Goal: Task Accomplishment & Management: Use online tool/utility

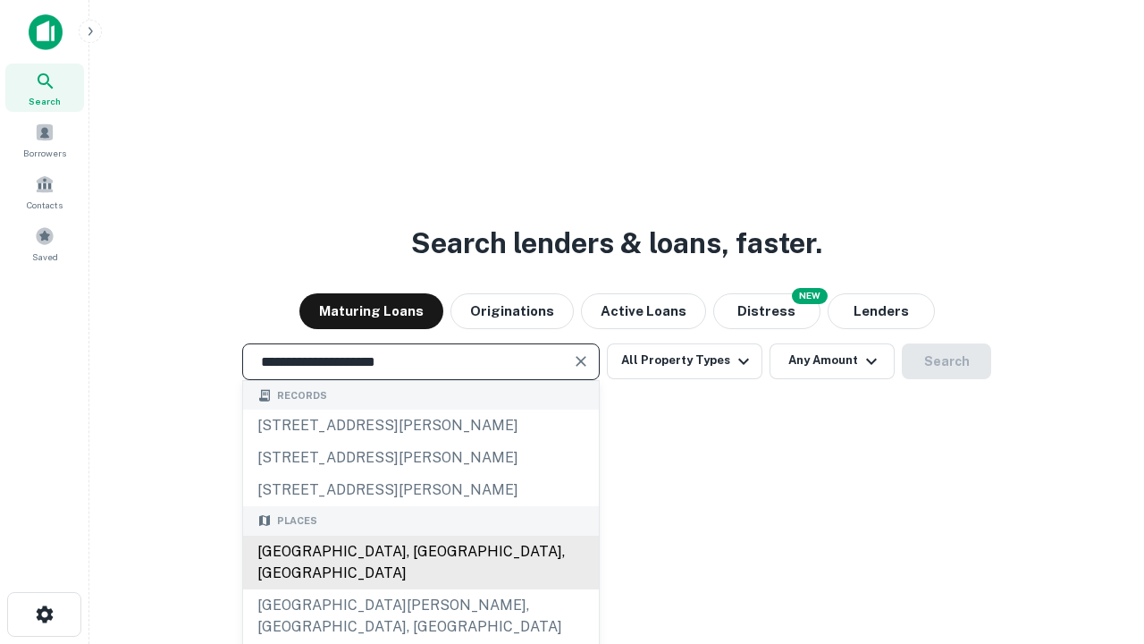
click at [420, 589] on div "[GEOGRAPHIC_DATA], [GEOGRAPHIC_DATA], [GEOGRAPHIC_DATA]" at bounding box center [421, 562] width 356 height 54
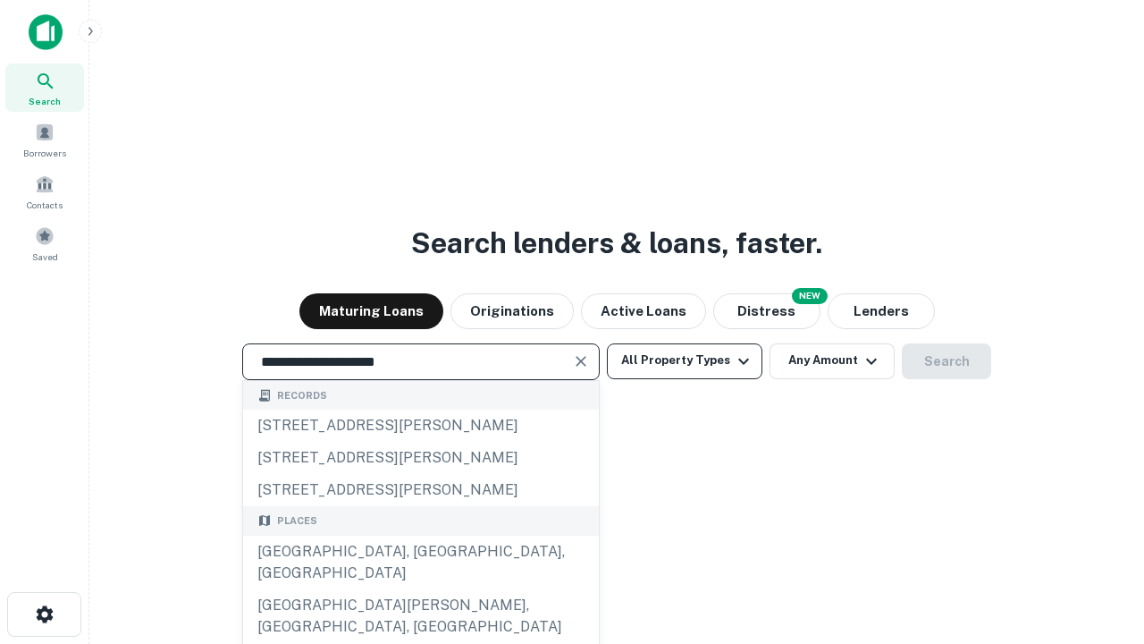
type input "**********"
click at [685, 360] on button "All Property Types" at bounding box center [685, 361] width 156 height 36
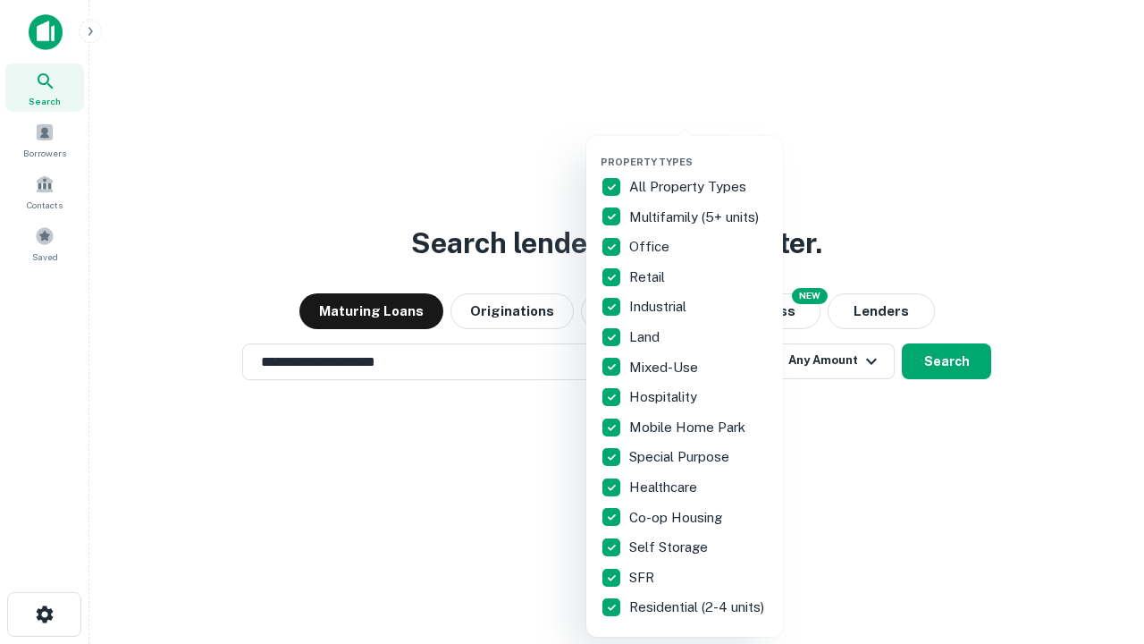
click at [699, 150] on button "button" at bounding box center [699, 150] width 197 height 1
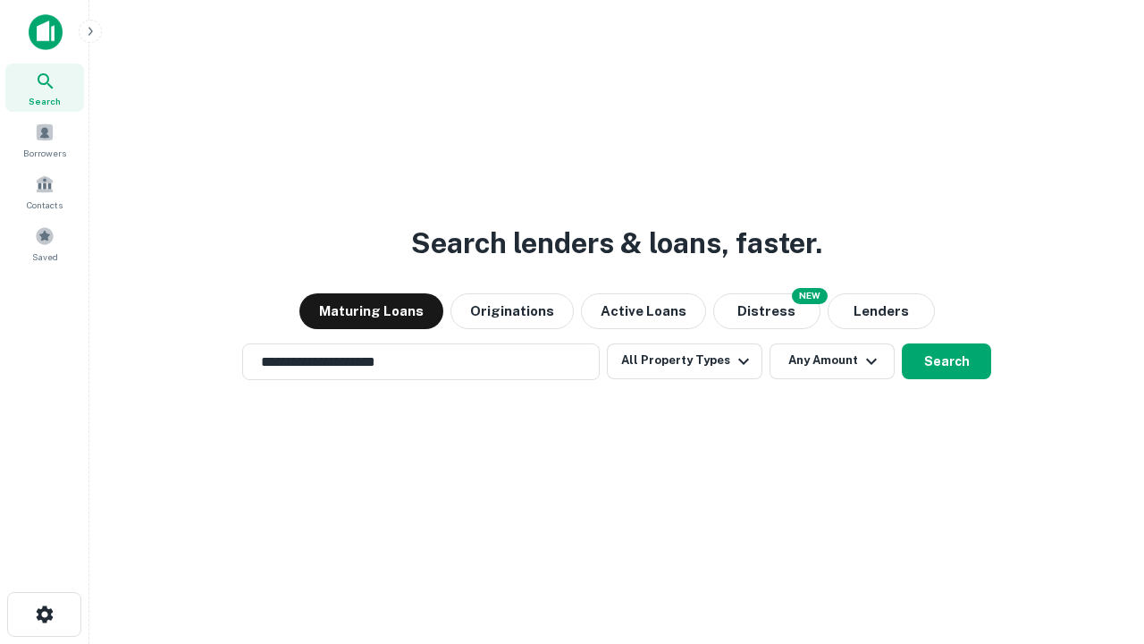
scroll to position [28, 0]
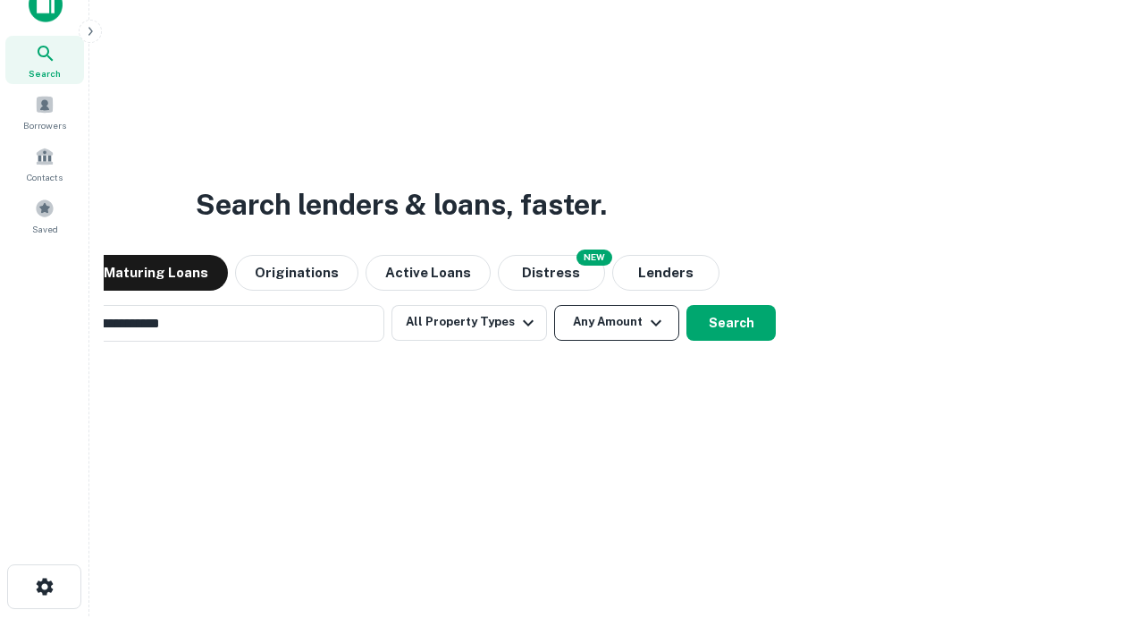
click at [554, 305] on button "Any Amount" at bounding box center [616, 323] width 125 height 36
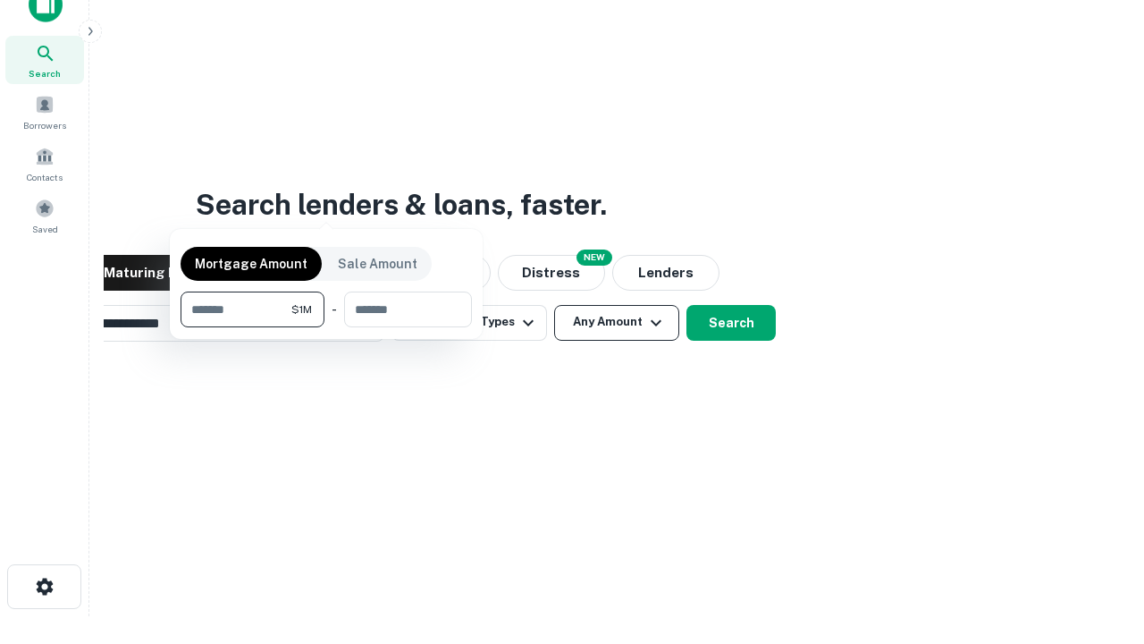
scroll to position [29, 0]
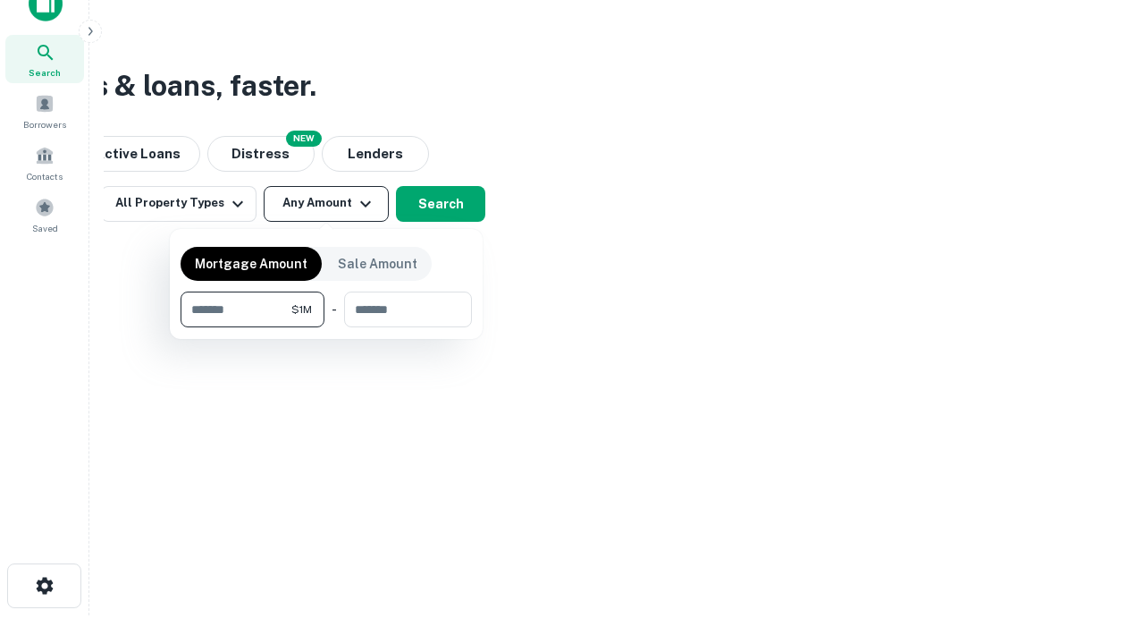
type input "*******"
click at [326, 327] on button "button" at bounding box center [326, 327] width 291 height 1
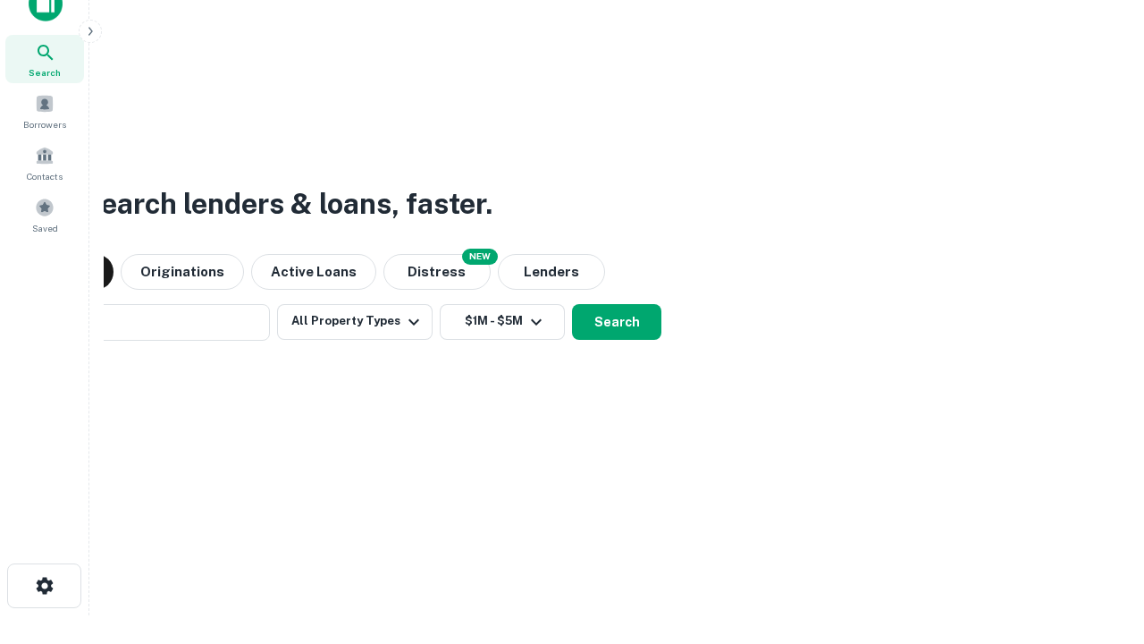
scroll to position [28, 0]
click at [572, 305] on button "Search" at bounding box center [616, 323] width 89 height 36
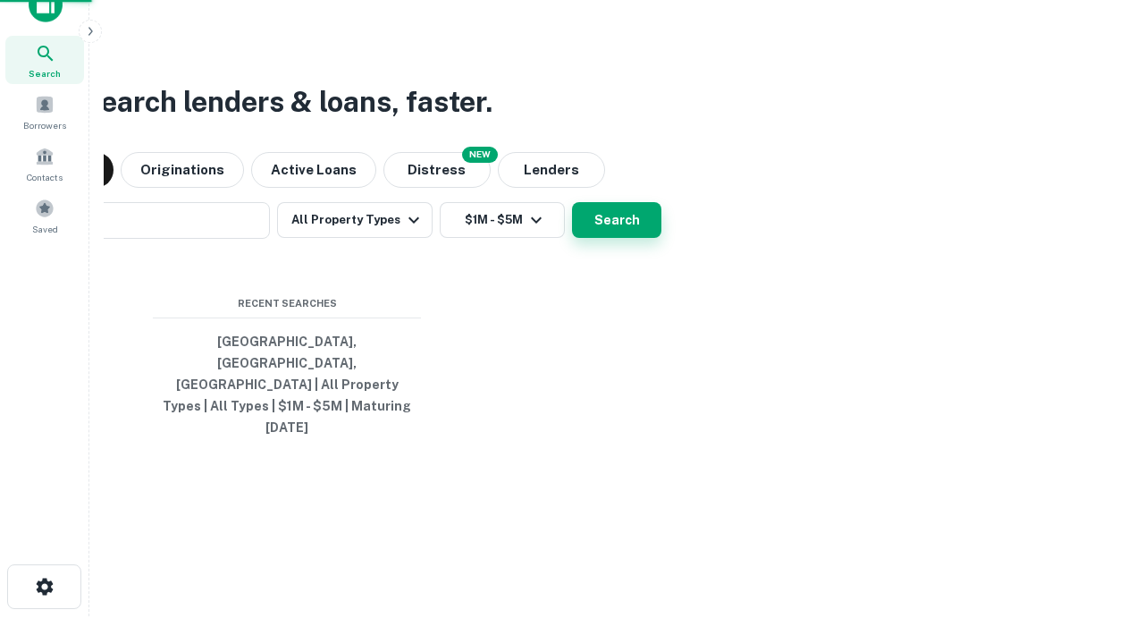
scroll to position [29, 0]
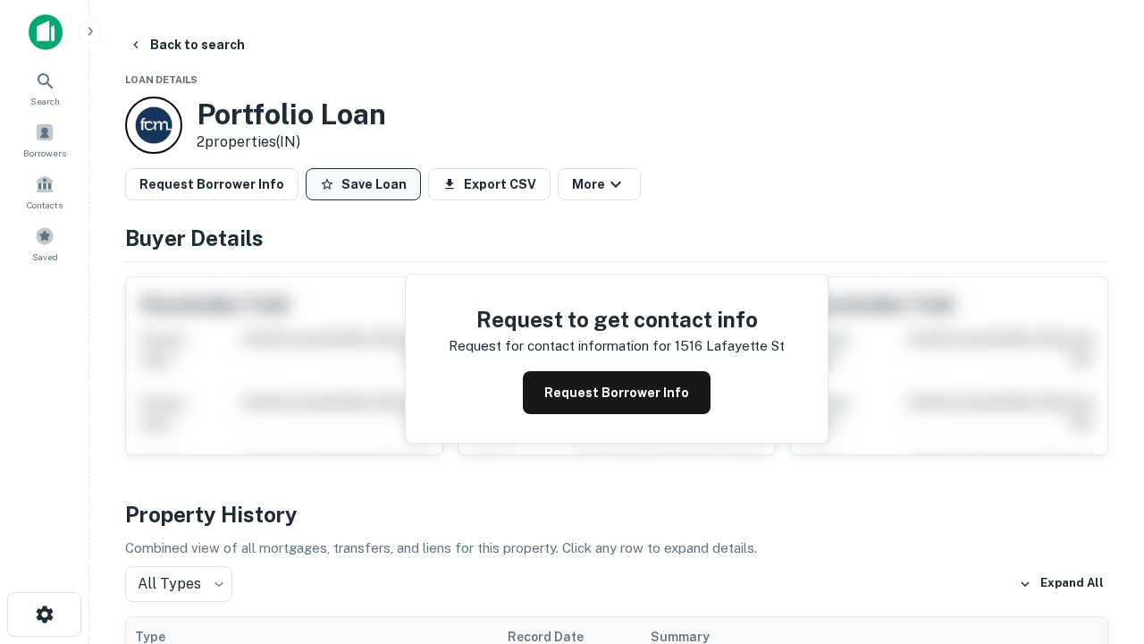
click at [363, 184] on button "Save Loan" at bounding box center [363, 184] width 115 height 32
click at [367, 184] on button "Loan Saved" at bounding box center [367, 184] width 123 height 32
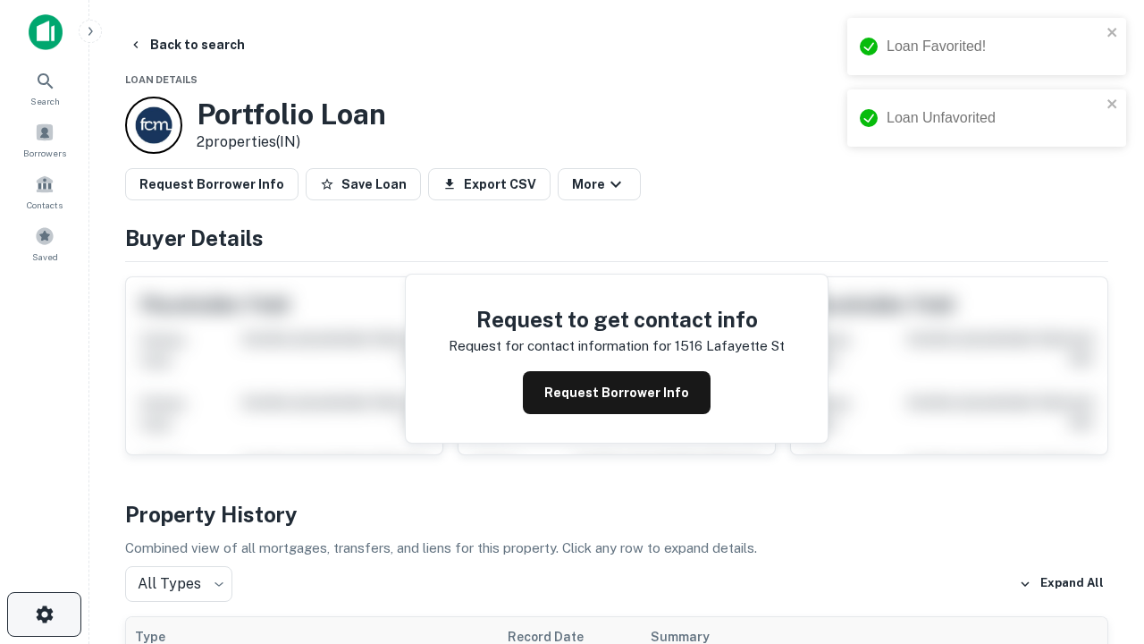
click at [44, 614] on icon "button" at bounding box center [44, 613] width 21 height 21
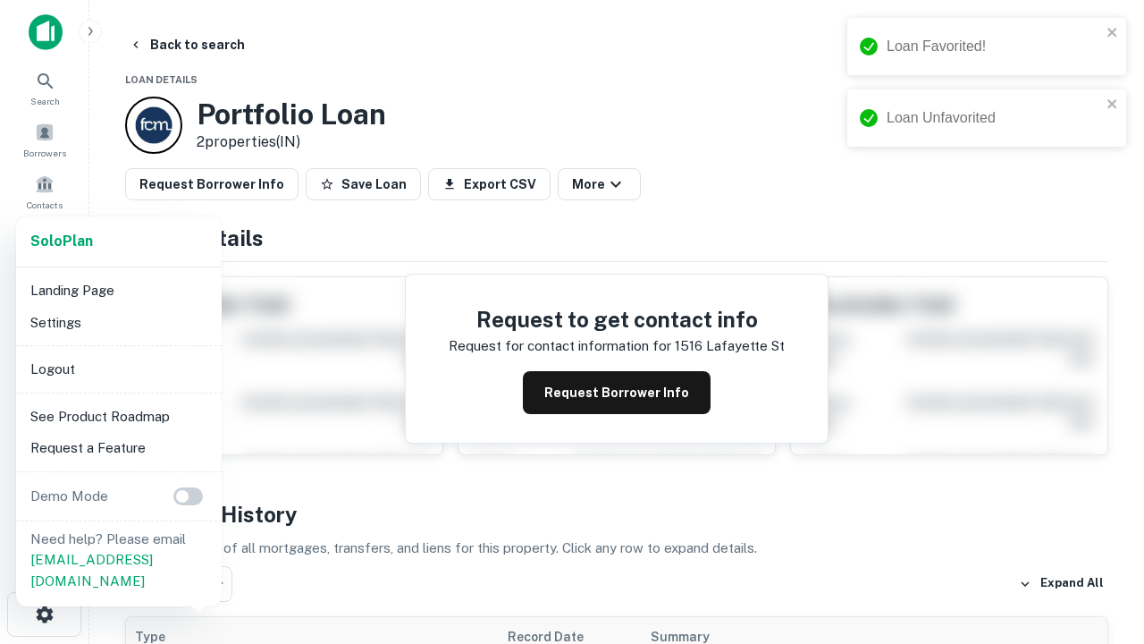
click at [118, 368] on li "Logout" at bounding box center [118, 369] width 191 height 32
